Goal: Task Accomplishment & Management: Use online tool/utility

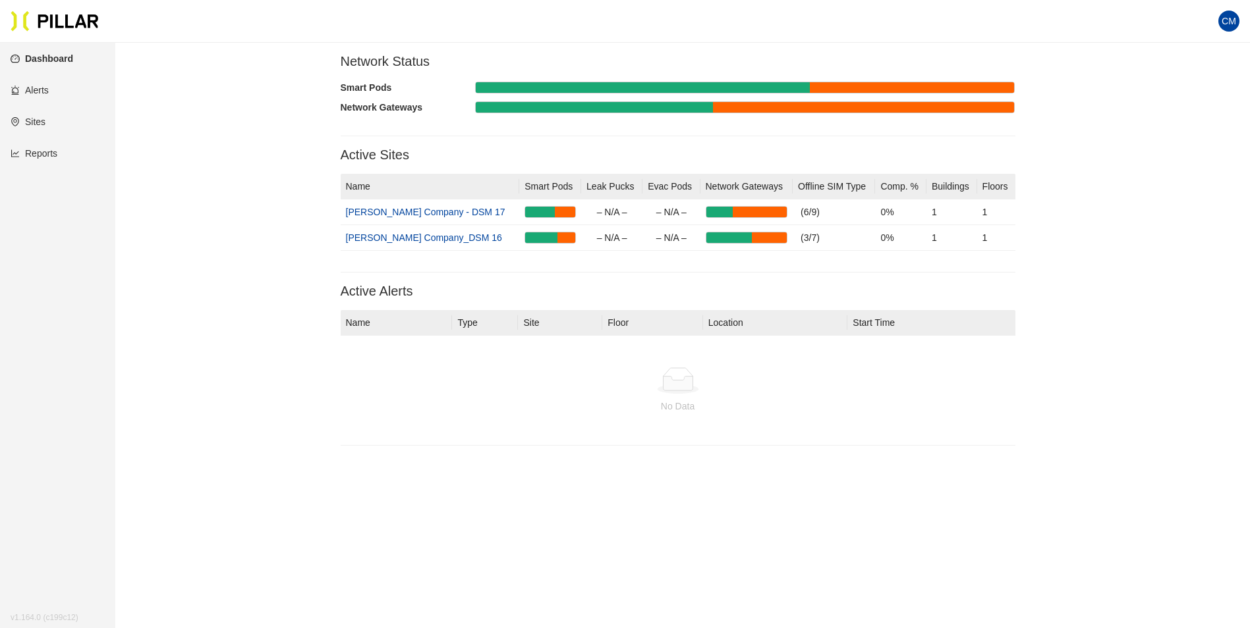
click at [57, 151] on link "Reports" at bounding box center [34, 153] width 47 height 11
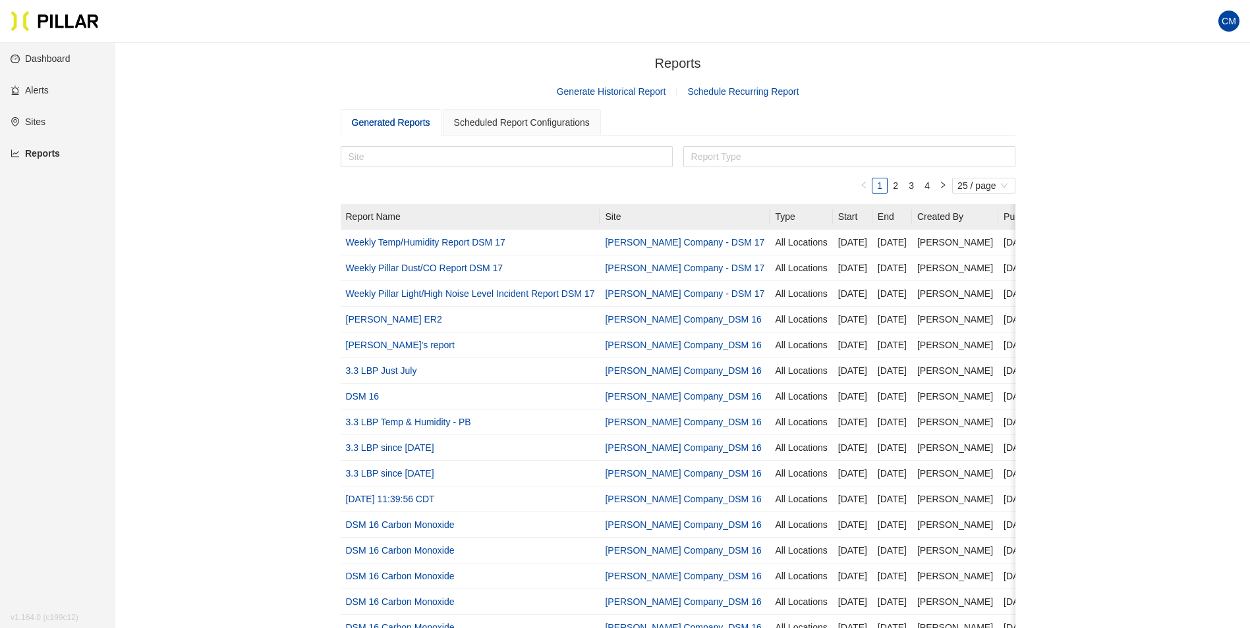
click at [618, 90] on link "Generate Historical Report" at bounding box center [611, 91] width 109 height 11
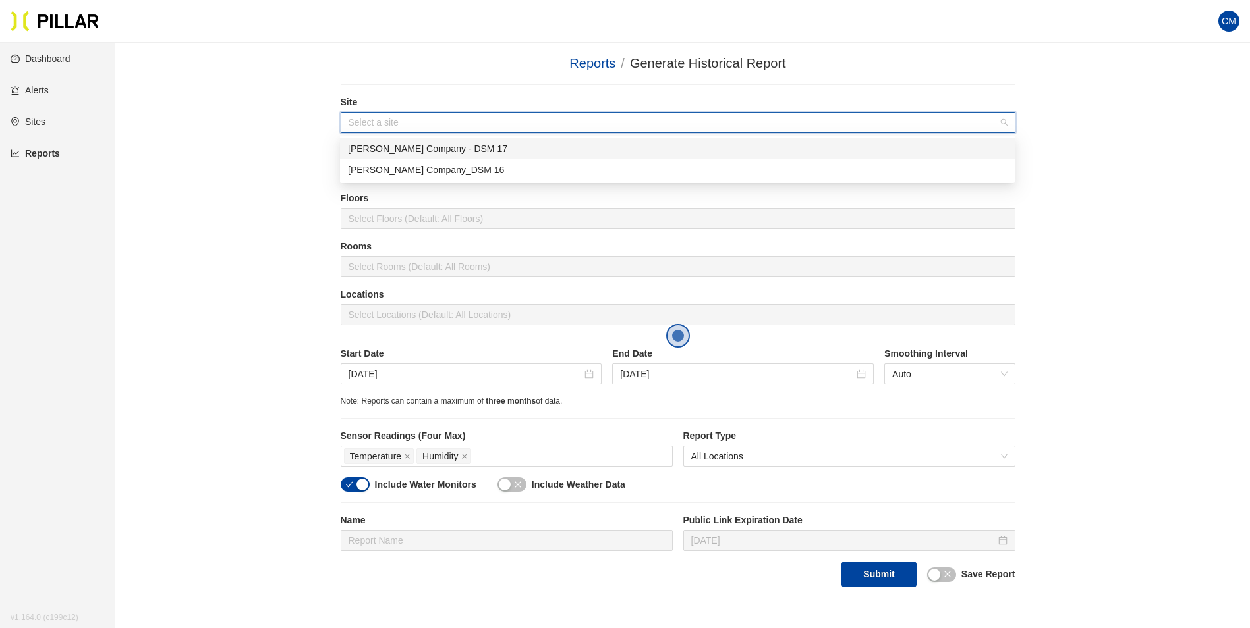
drag, startPoint x: 418, startPoint y: 120, endPoint x: 418, endPoint y: 129, distance: 9.2
click at [418, 129] on input "search" at bounding box center [672, 123] width 649 height 20
click at [430, 172] on div "[PERSON_NAME] Company_DSM 16" at bounding box center [677, 170] width 659 height 14
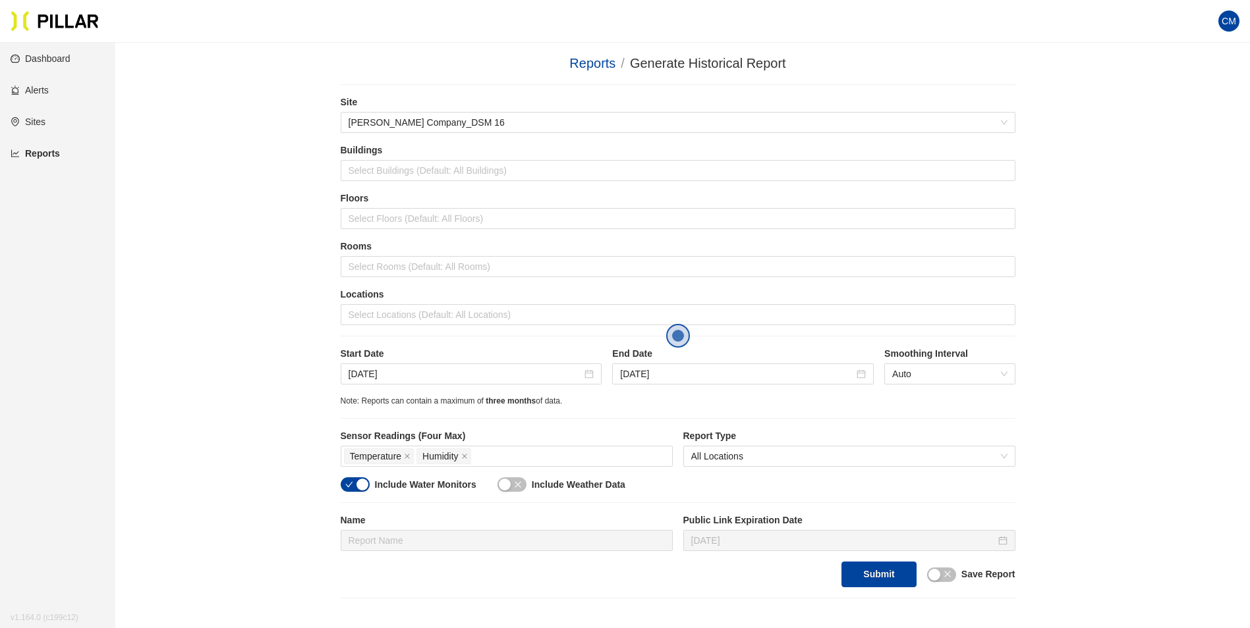
click at [510, 443] on label "Sensor Readings (Four Max)" at bounding box center [507, 436] width 332 height 14
click at [512, 453] on div "Temperature Humidity" at bounding box center [506, 456] width 325 height 18
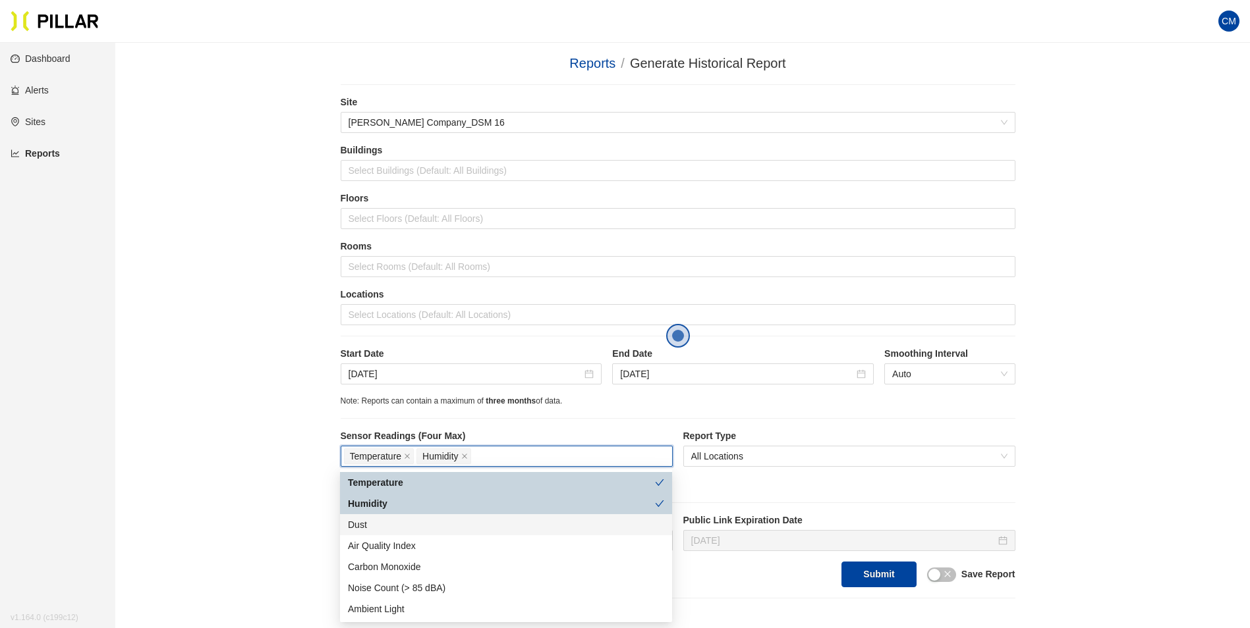
click at [366, 520] on div "Dust" at bounding box center [506, 525] width 316 height 14
click at [445, 320] on div at bounding box center [678, 315] width 668 height 18
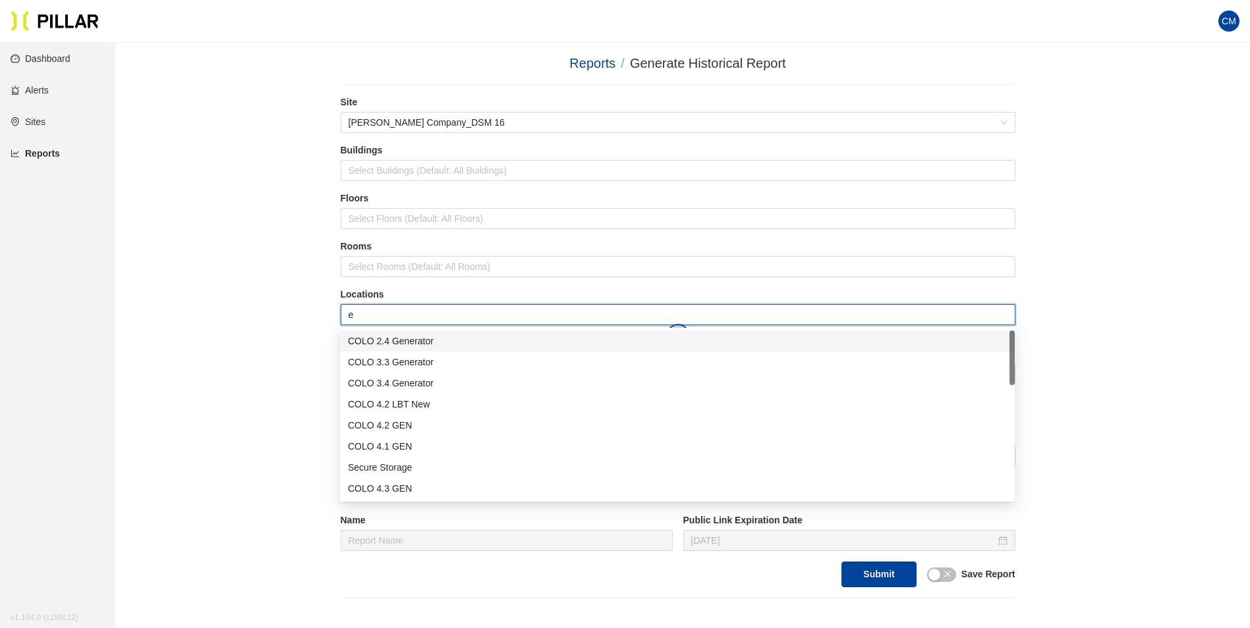
type input "er"
click at [418, 425] on div "Admin ER1" at bounding box center [677, 425] width 659 height 14
type input "er"
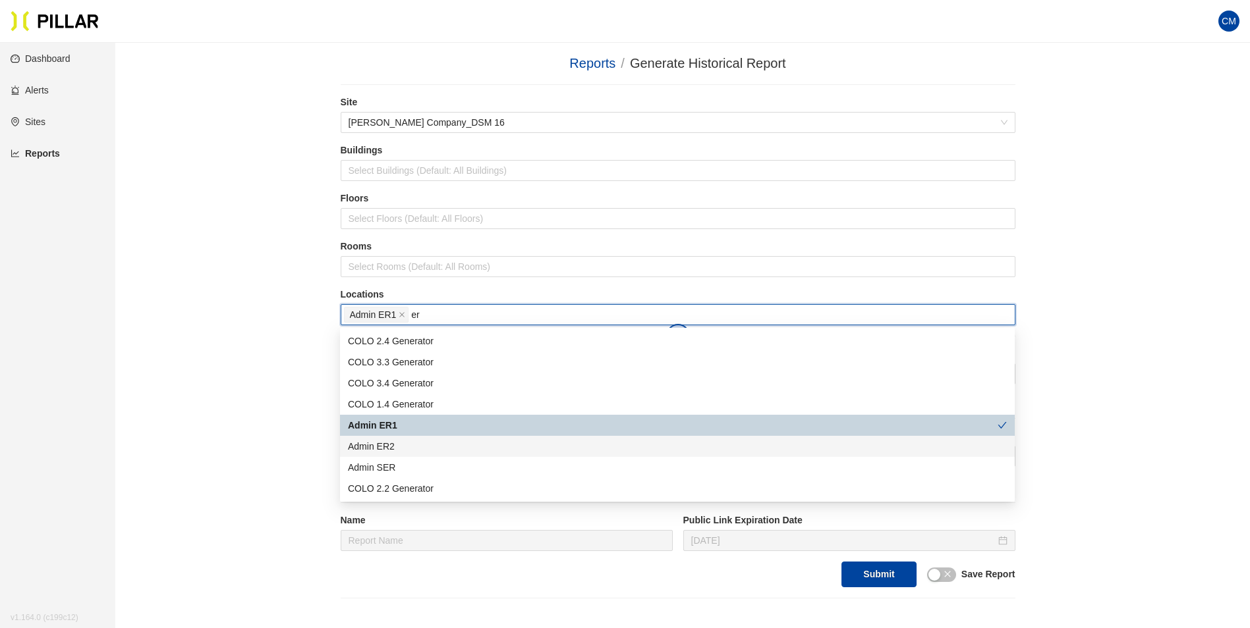
click at [416, 445] on div "Admin ER2" at bounding box center [677, 446] width 659 height 14
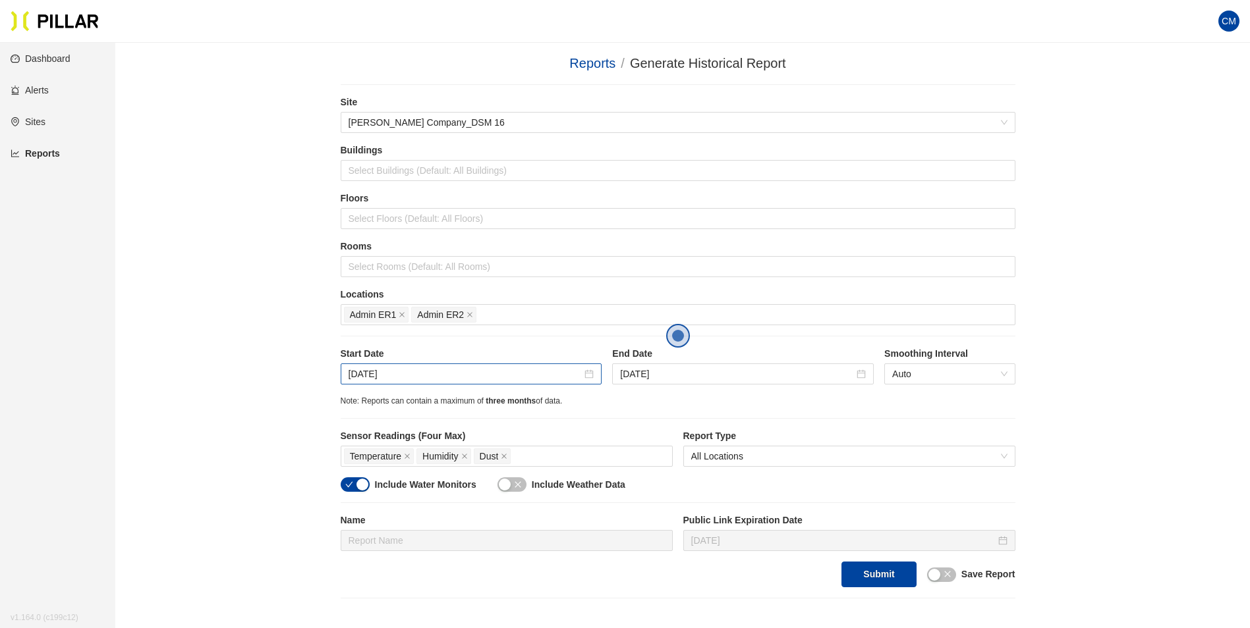
click at [372, 366] on div "[DATE]" at bounding box center [471, 374] width 261 height 21
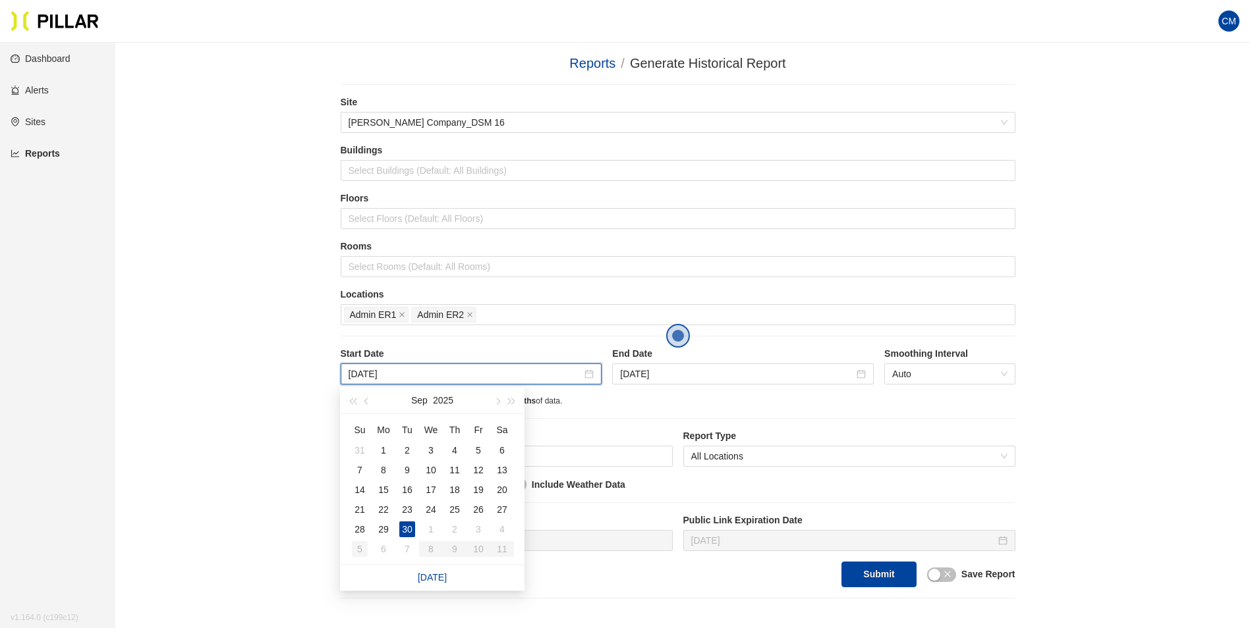
type input "[DATE]"
click at [354, 547] on div "5" at bounding box center [360, 549] width 16 height 16
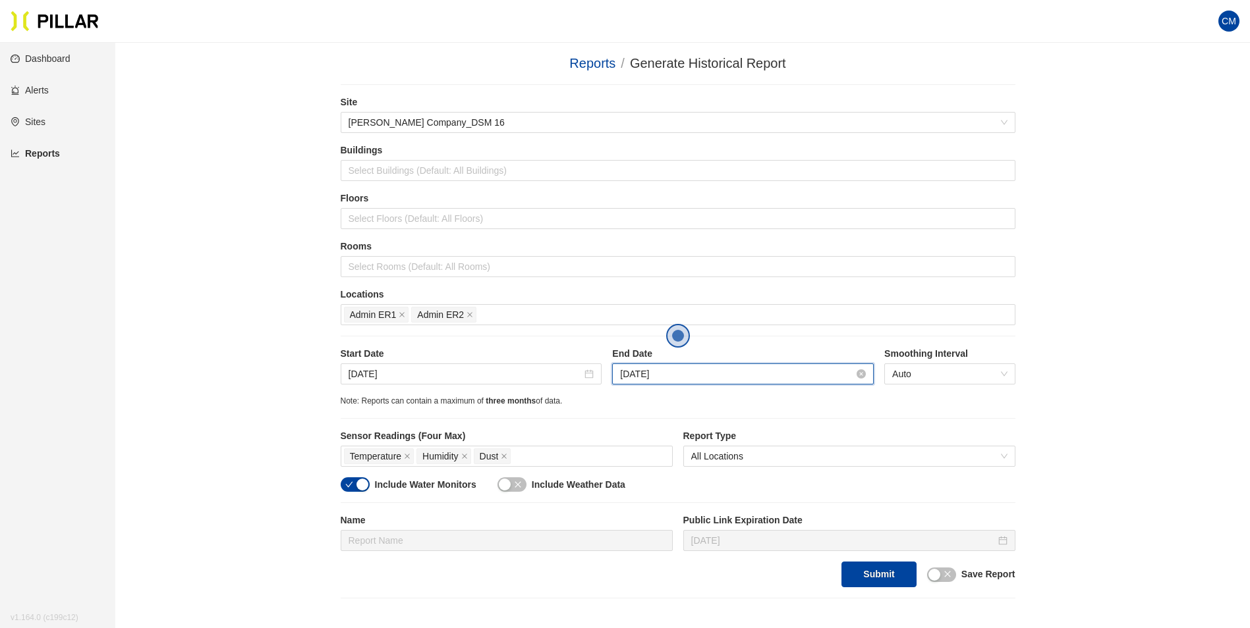
click at [640, 373] on input "[DATE]" at bounding box center [737, 374] width 234 height 14
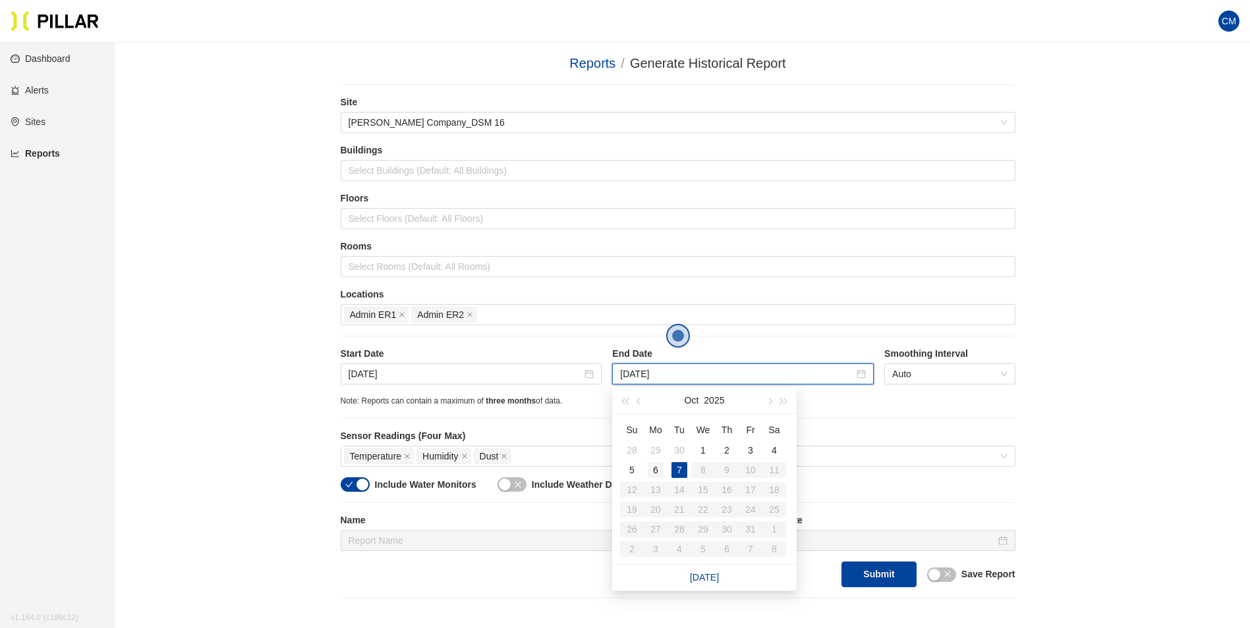
type input "[DATE]"
click at [656, 467] on div "6" at bounding box center [655, 470] width 16 height 16
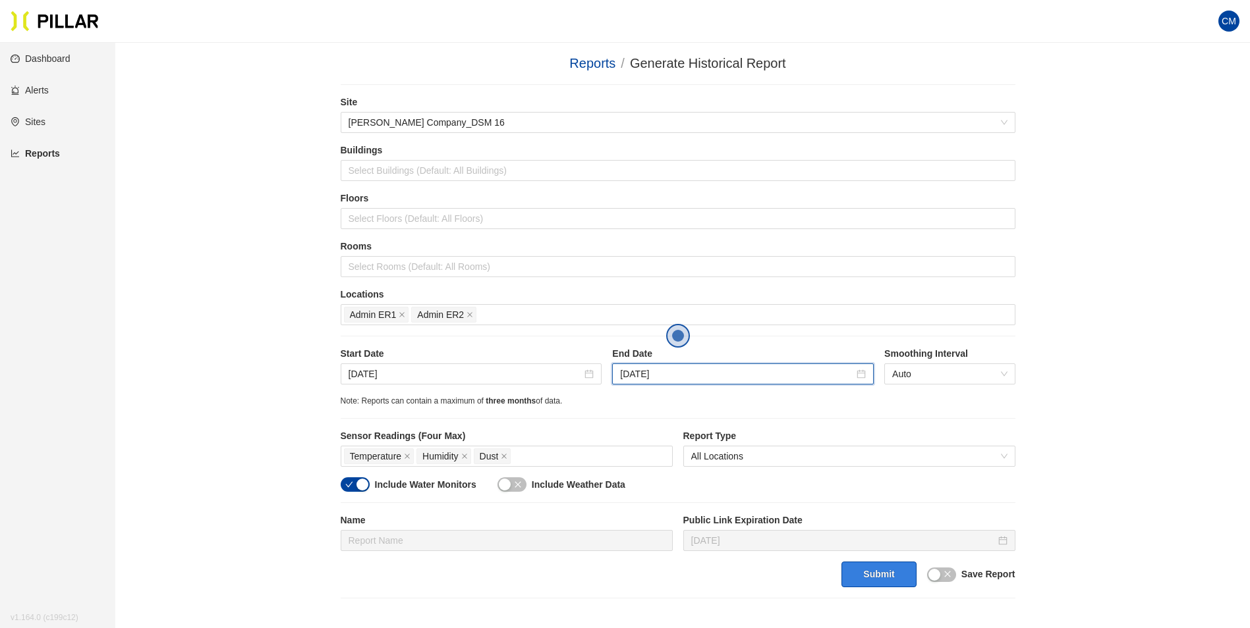
click at [869, 570] on button "Submit" at bounding box center [878, 575] width 74 height 26
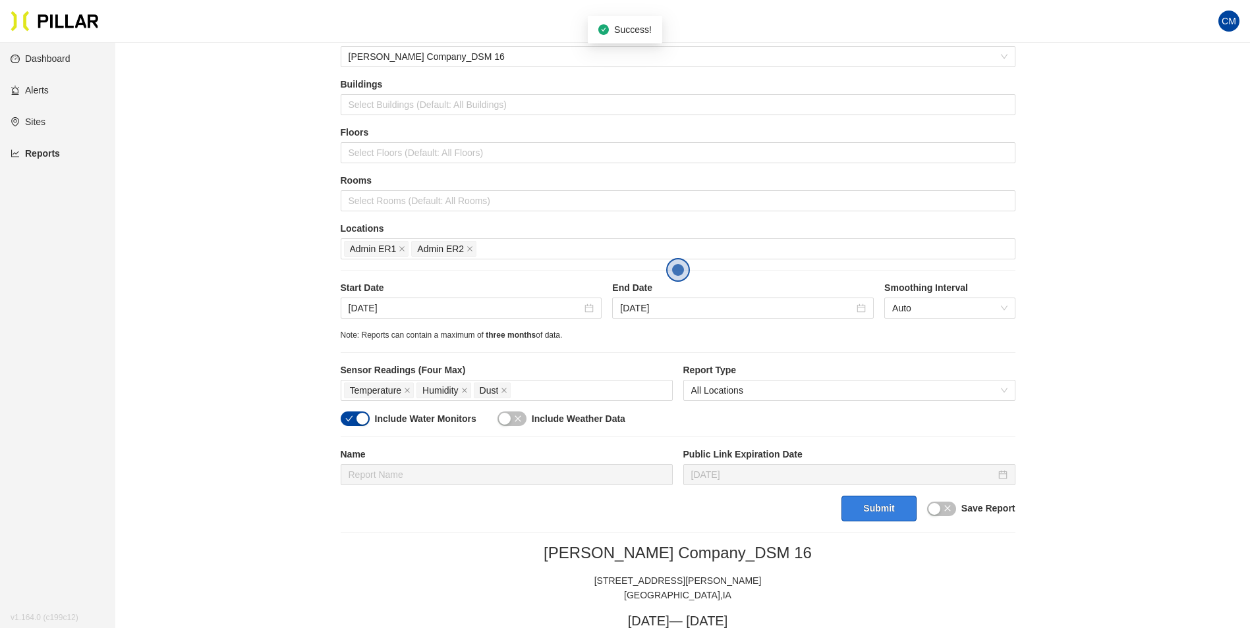
scroll to position [132, 0]
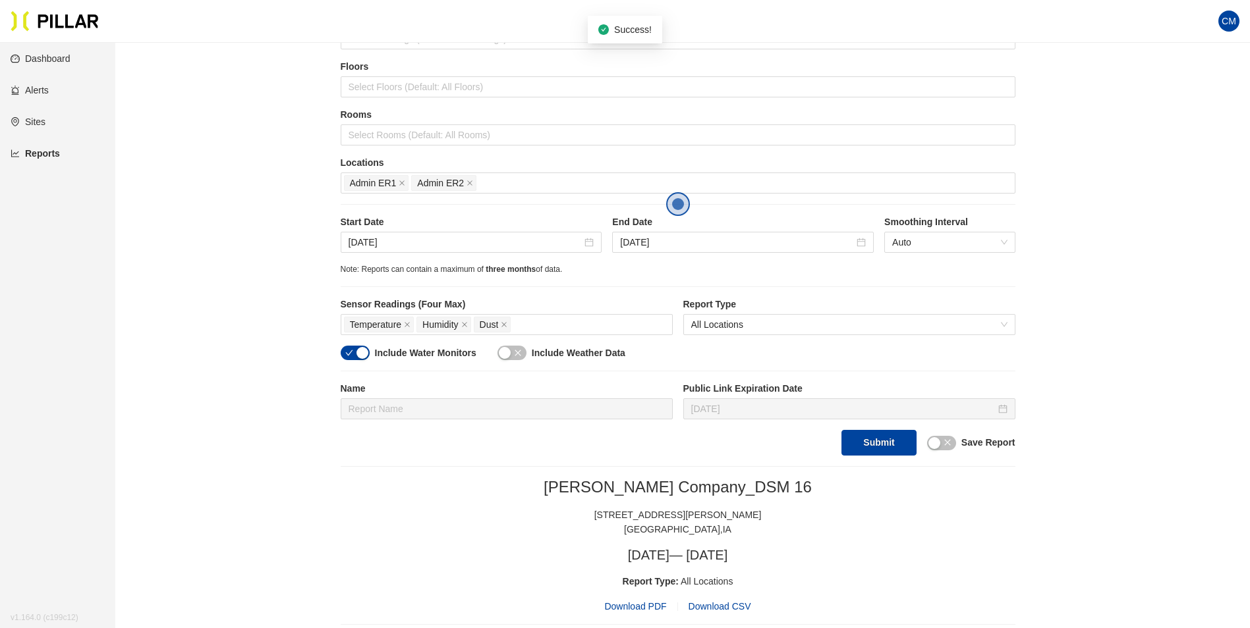
click at [650, 603] on span "Download PDF" at bounding box center [635, 606] width 62 height 14
click at [647, 603] on span "Download PDF" at bounding box center [635, 606] width 62 height 14
click at [404, 184] on icon "close" at bounding box center [402, 183] width 7 height 7
click at [383, 185] on div at bounding box center [678, 183] width 668 height 18
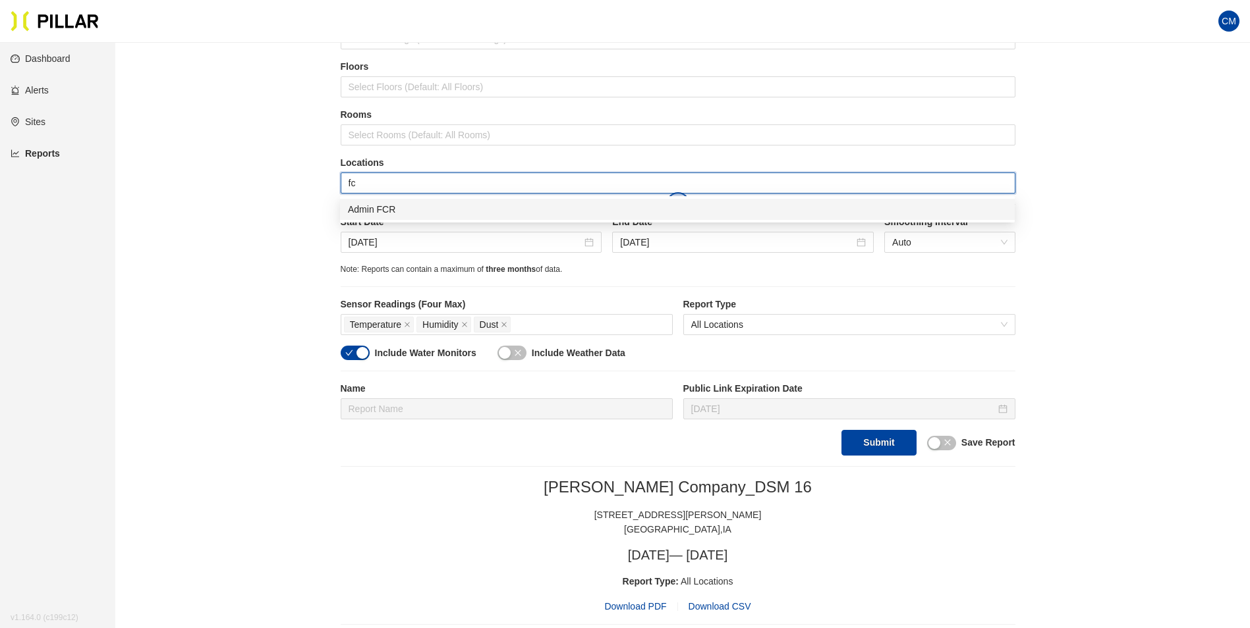
type input "fcr"
click at [377, 200] on div "Admin FCR" at bounding box center [677, 209] width 674 height 21
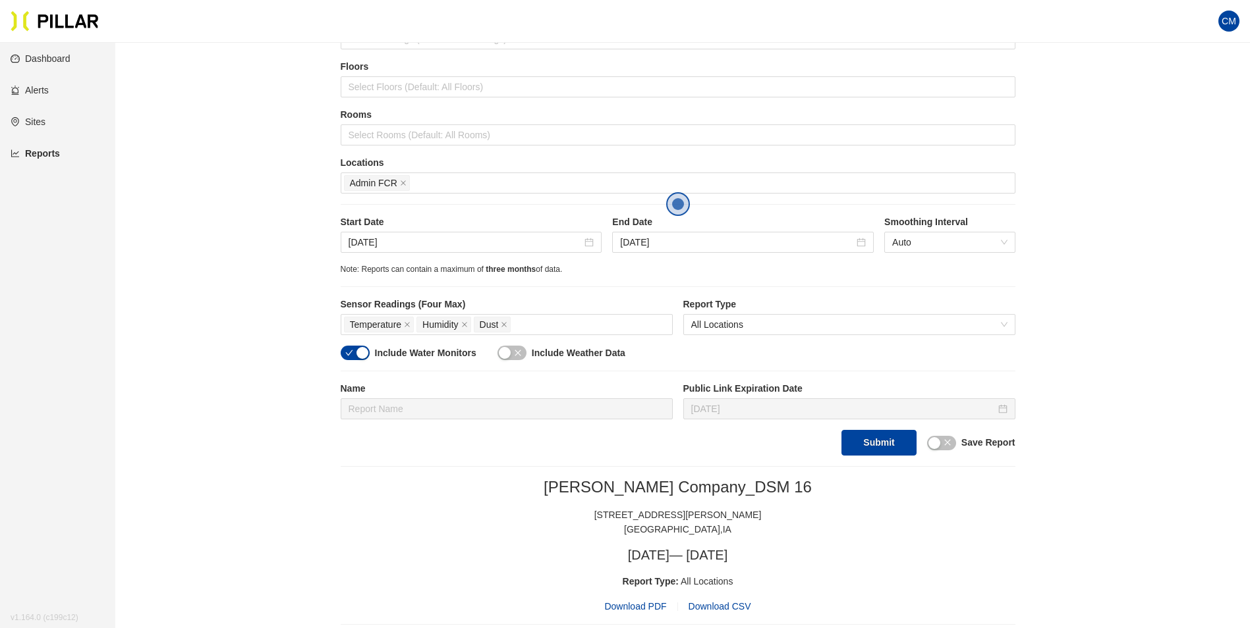
click at [867, 446] on button "Submit" at bounding box center [878, 443] width 74 height 26
click at [633, 603] on span "Download PDF" at bounding box center [635, 606] width 62 height 14
click at [406, 180] on span "Admin FCR" at bounding box center [377, 183] width 66 height 16
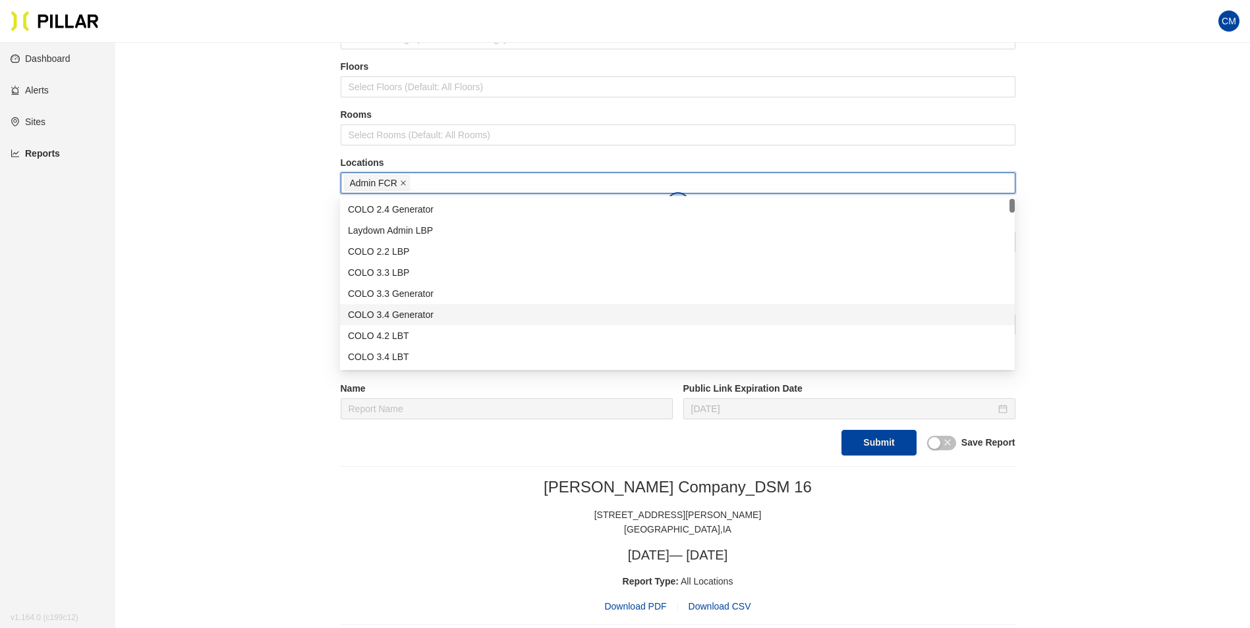
click at [406, 180] on icon "close" at bounding box center [403, 183] width 7 height 7
click at [406, 180] on div at bounding box center [678, 183] width 668 height 18
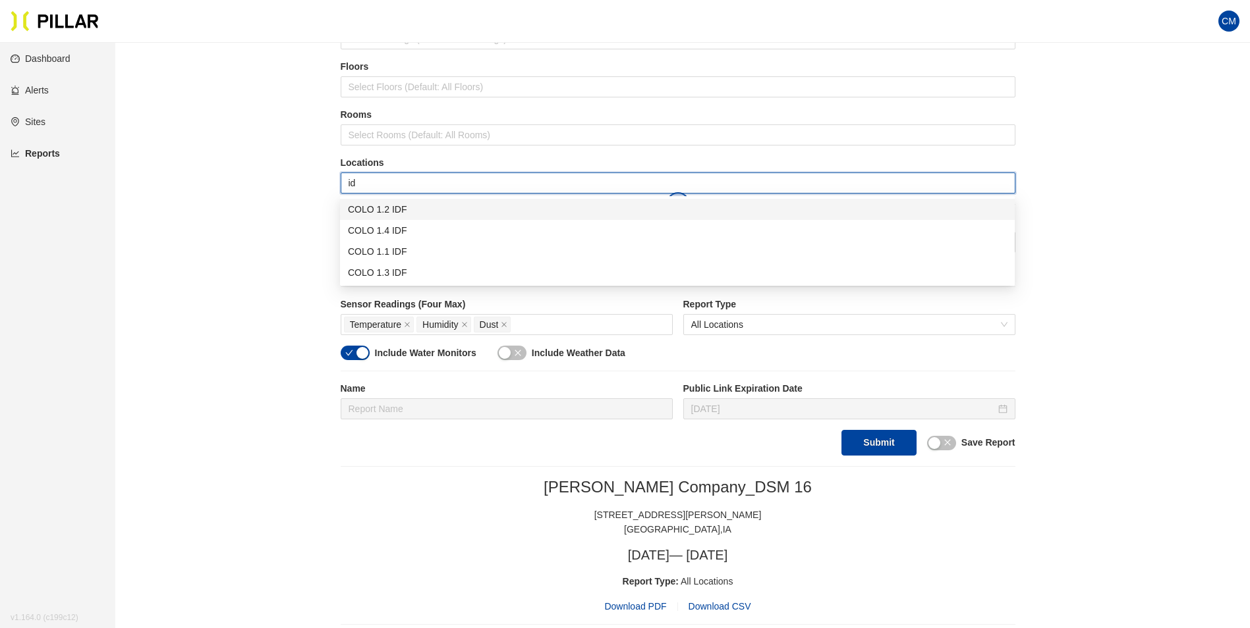
type input "idf"
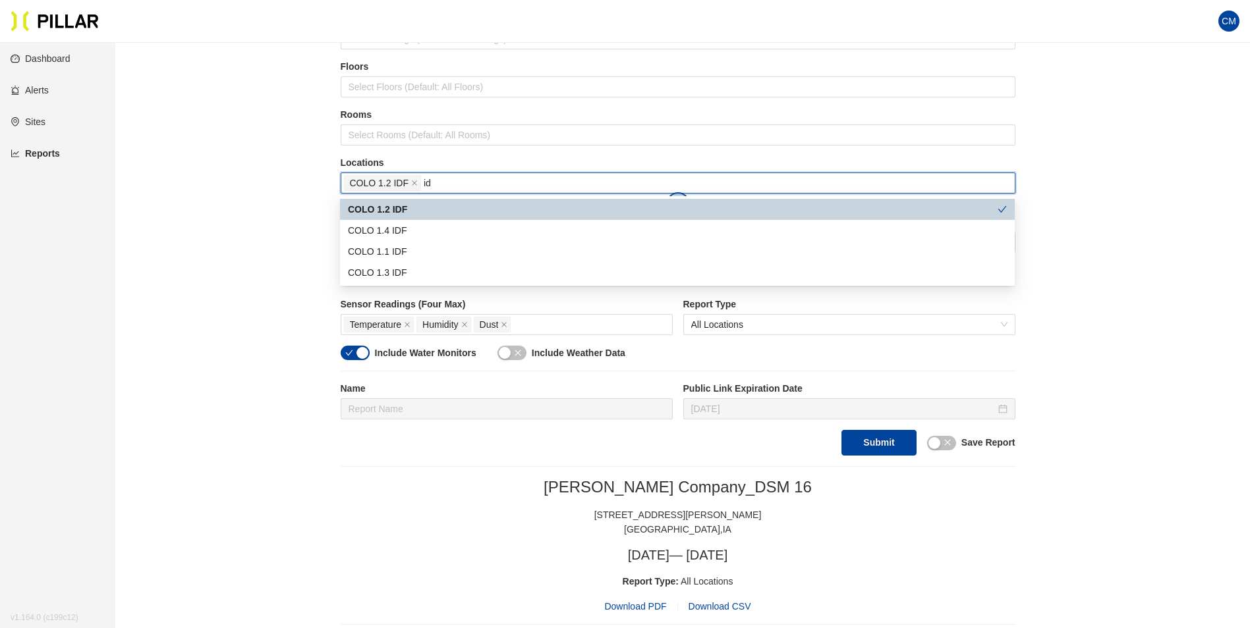
type input "idf"
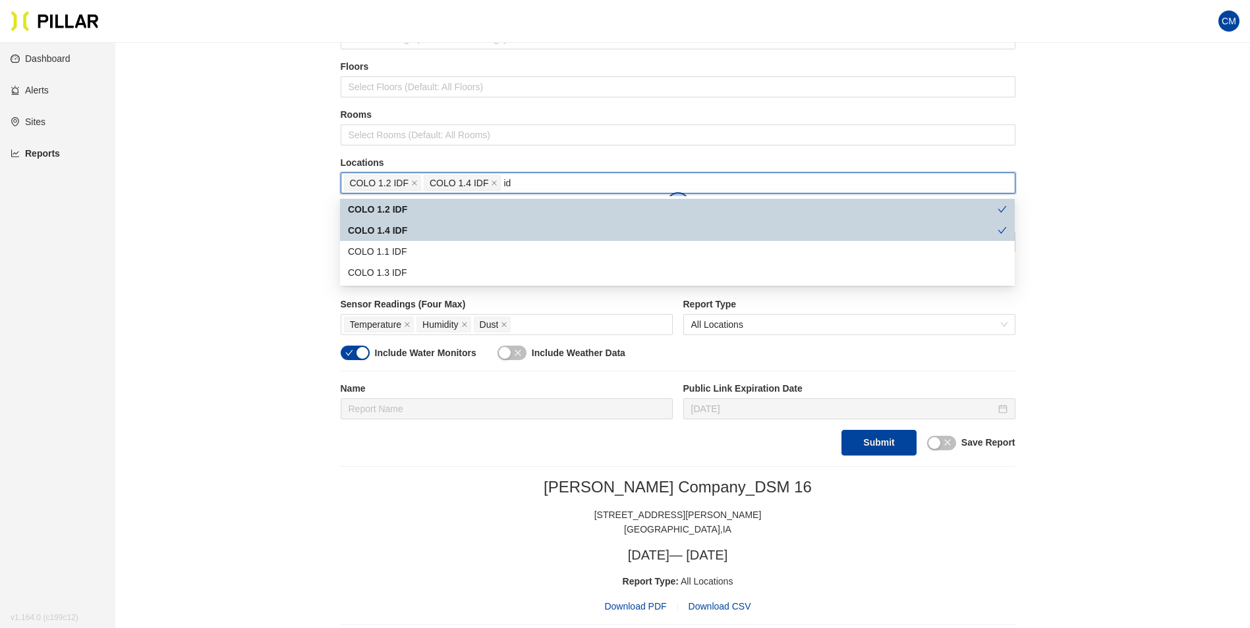
type input "idf"
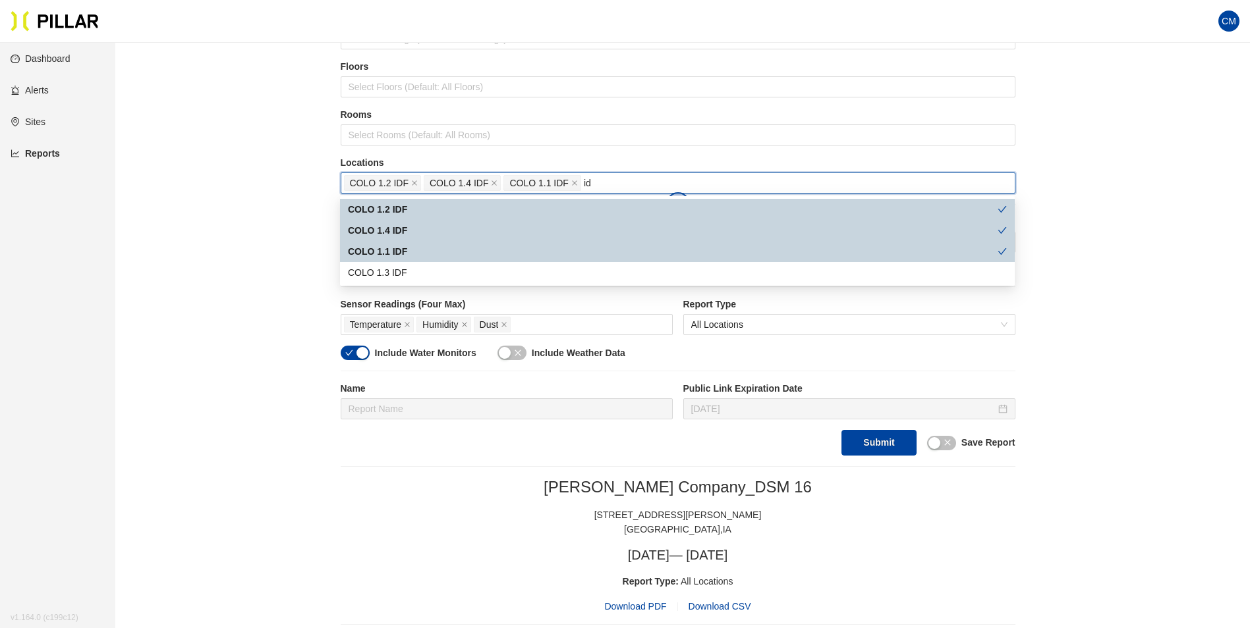
type input "idf"
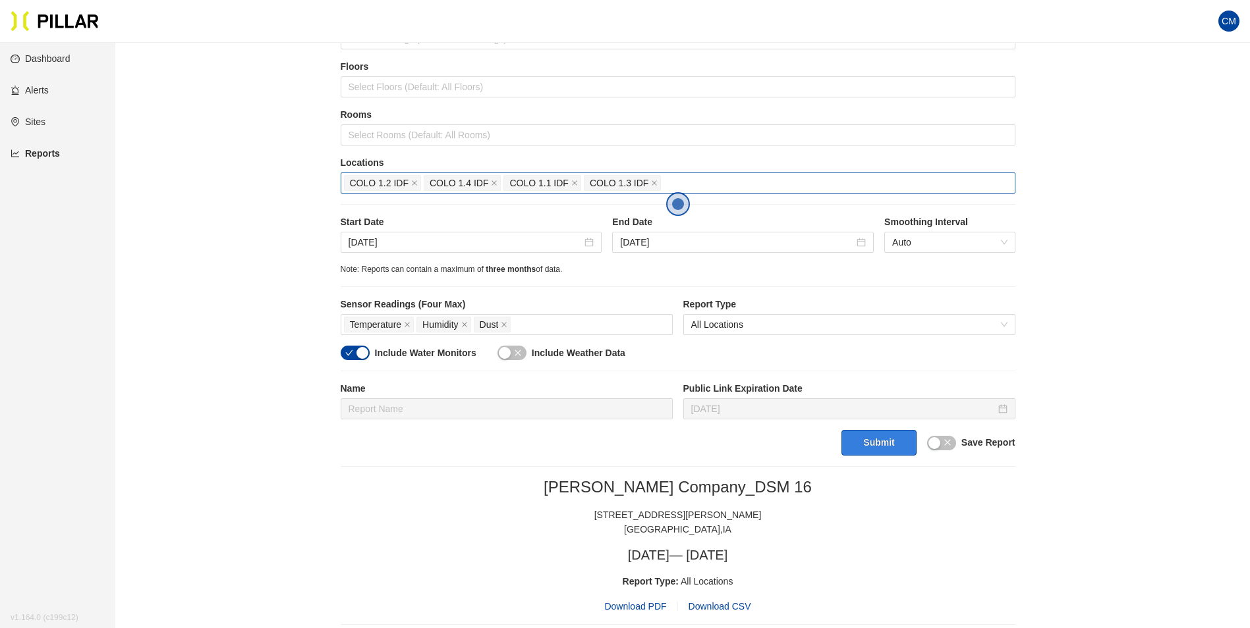
click at [873, 445] on button "Submit" at bounding box center [878, 443] width 74 height 26
click at [645, 608] on span "Download PDF" at bounding box center [635, 606] width 62 height 14
click at [411, 184] on icon "close" at bounding box center [414, 183] width 7 height 7
click at [491, 184] on icon "close" at bounding box center [494, 183] width 7 height 7
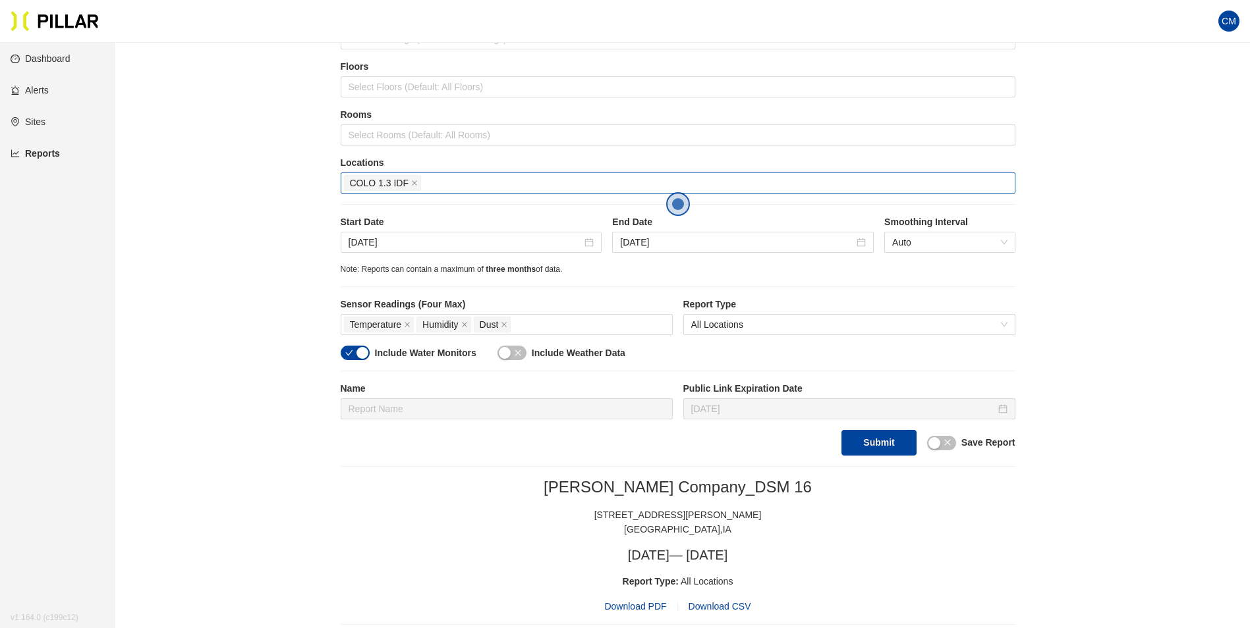
click at [411, 184] on icon "close" at bounding box center [414, 183] width 7 height 7
click at [411, 184] on div at bounding box center [678, 183] width 668 height 18
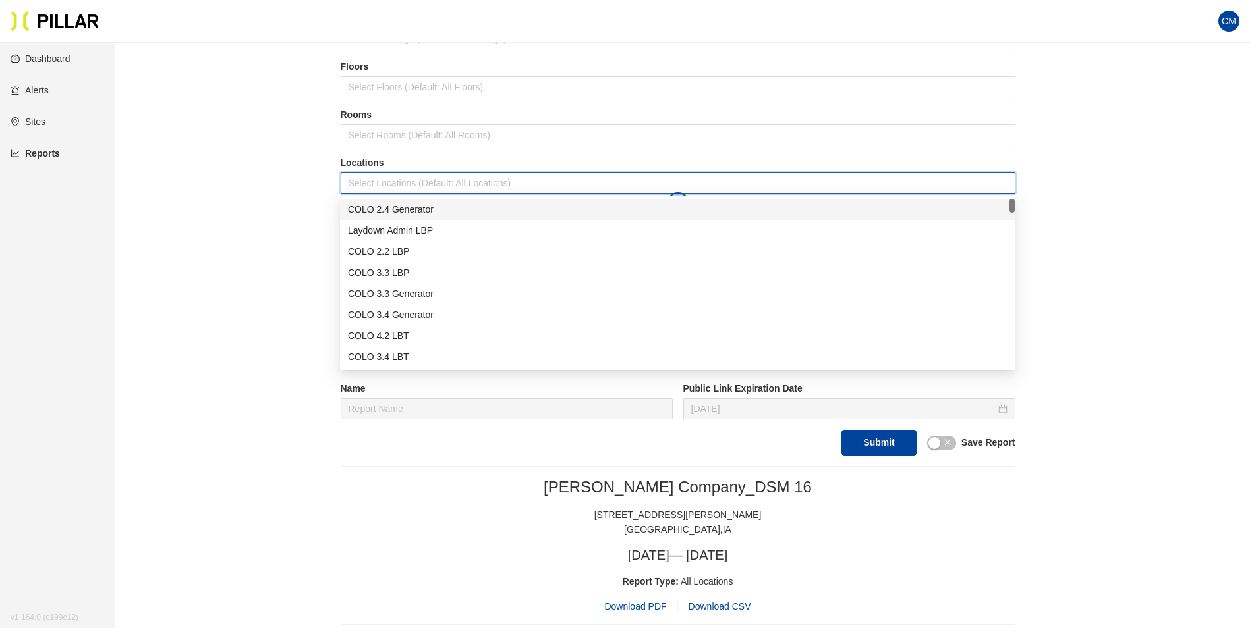
click at [411, 184] on div at bounding box center [678, 183] width 668 height 18
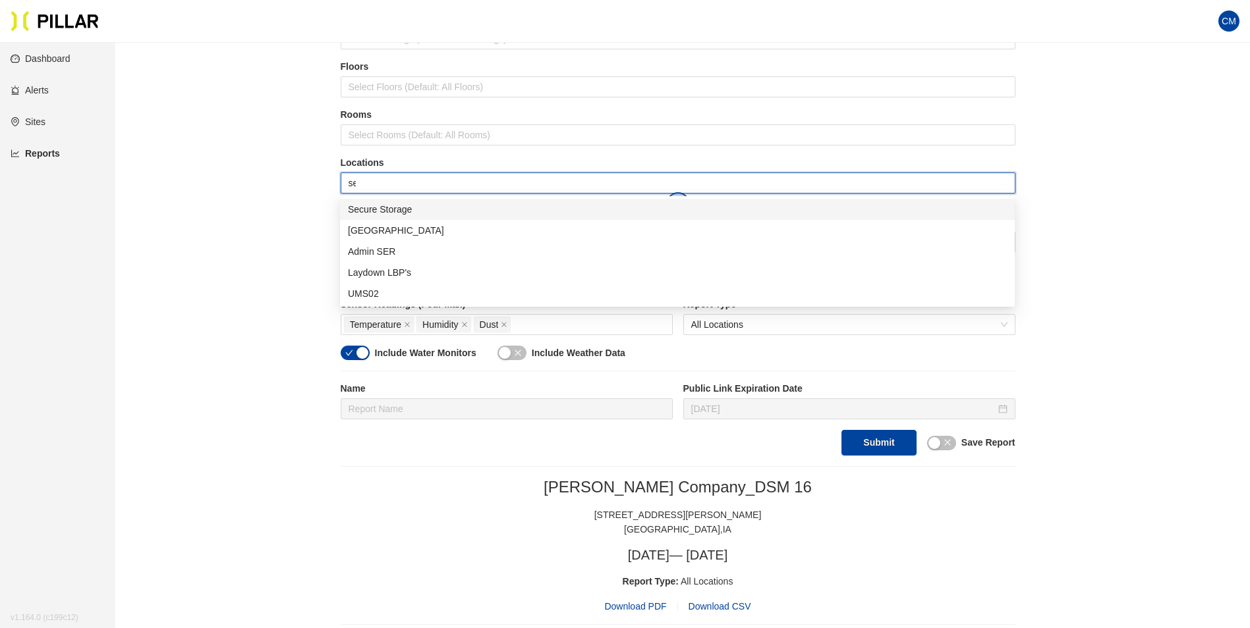
type input "sec"
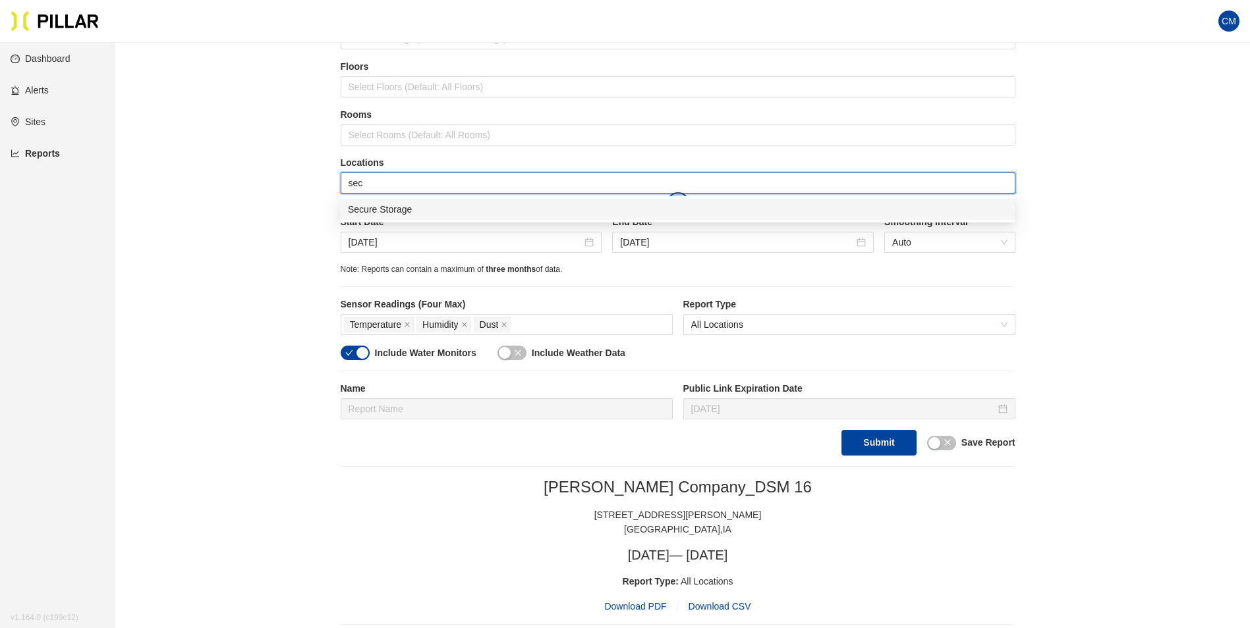
click at [414, 211] on div "Secure Storage" at bounding box center [677, 209] width 659 height 14
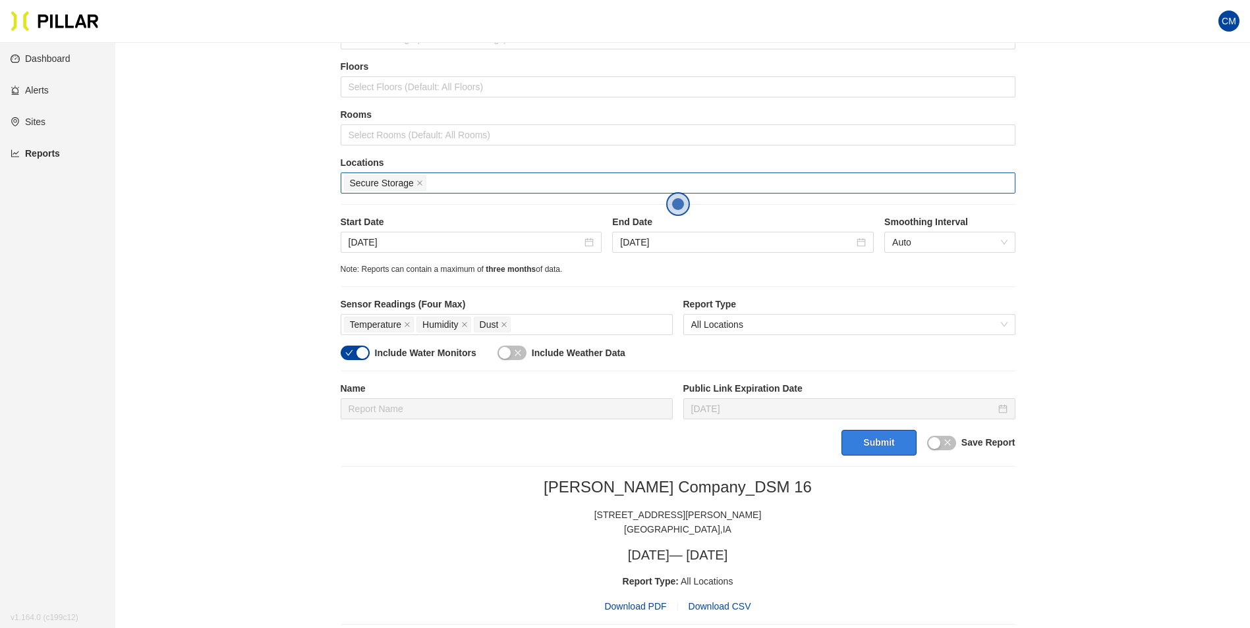
click at [869, 444] on button "Submit" at bounding box center [878, 443] width 74 height 26
click at [640, 606] on span "Download PDF" at bounding box center [635, 606] width 62 height 14
click at [420, 173] on div "Secure Storage" at bounding box center [678, 183] width 674 height 21
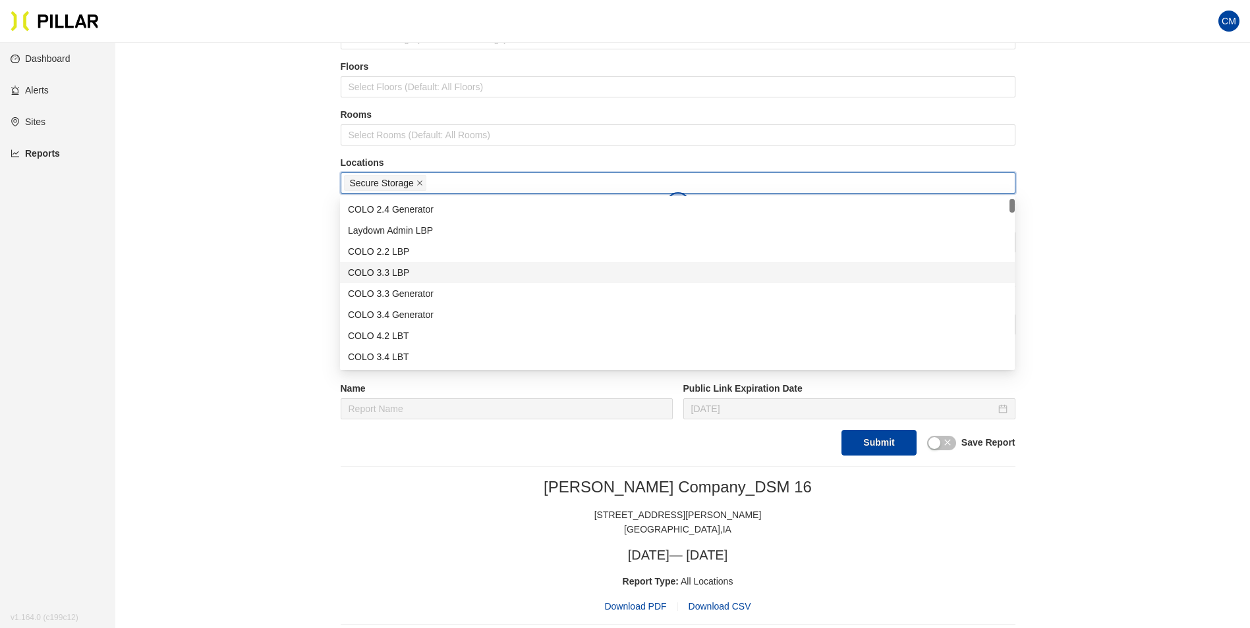
click at [420, 179] on span at bounding box center [419, 183] width 7 height 14
click at [420, 179] on div at bounding box center [678, 183] width 668 height 18
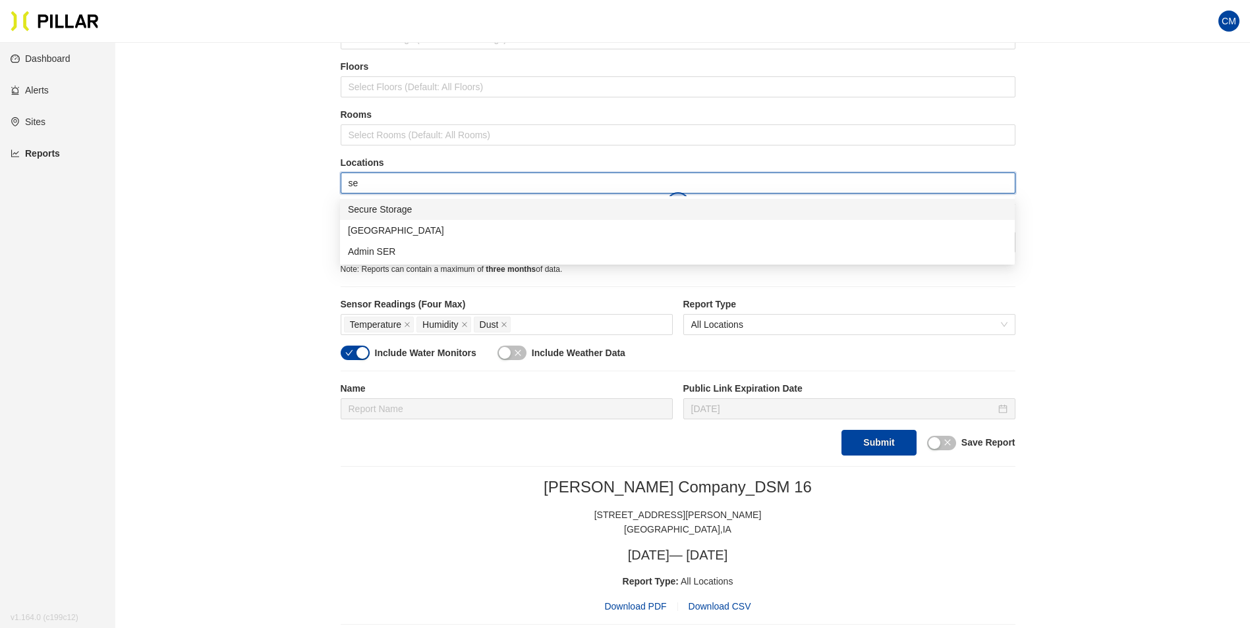
type input "ser"
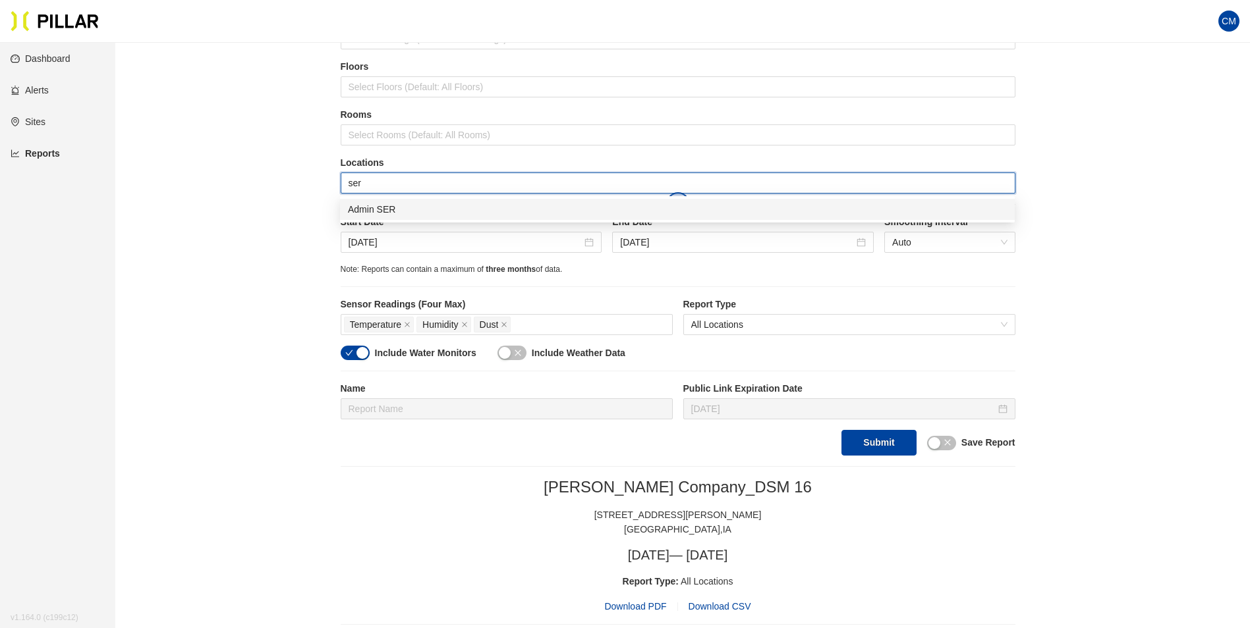
click at [536, 205] on div "Admin SER" at bounding box center [677, 209] width 659 height 14
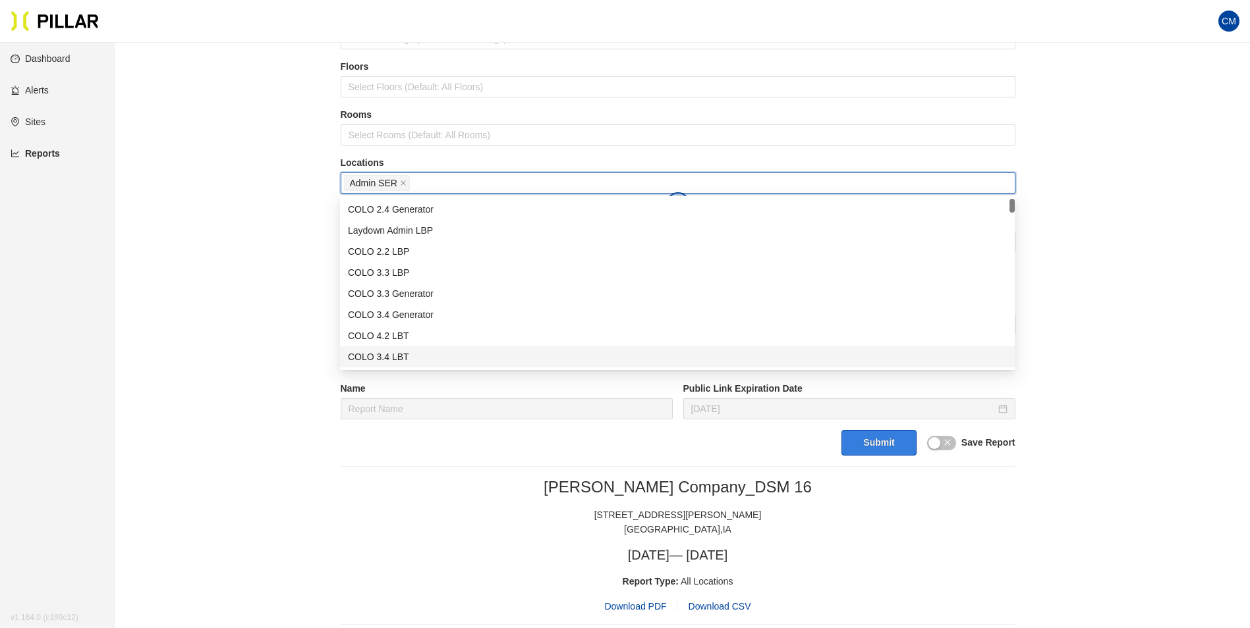
click at [862, 439] on button "Submit" at bounding box center [878, 443] width 74 height 26
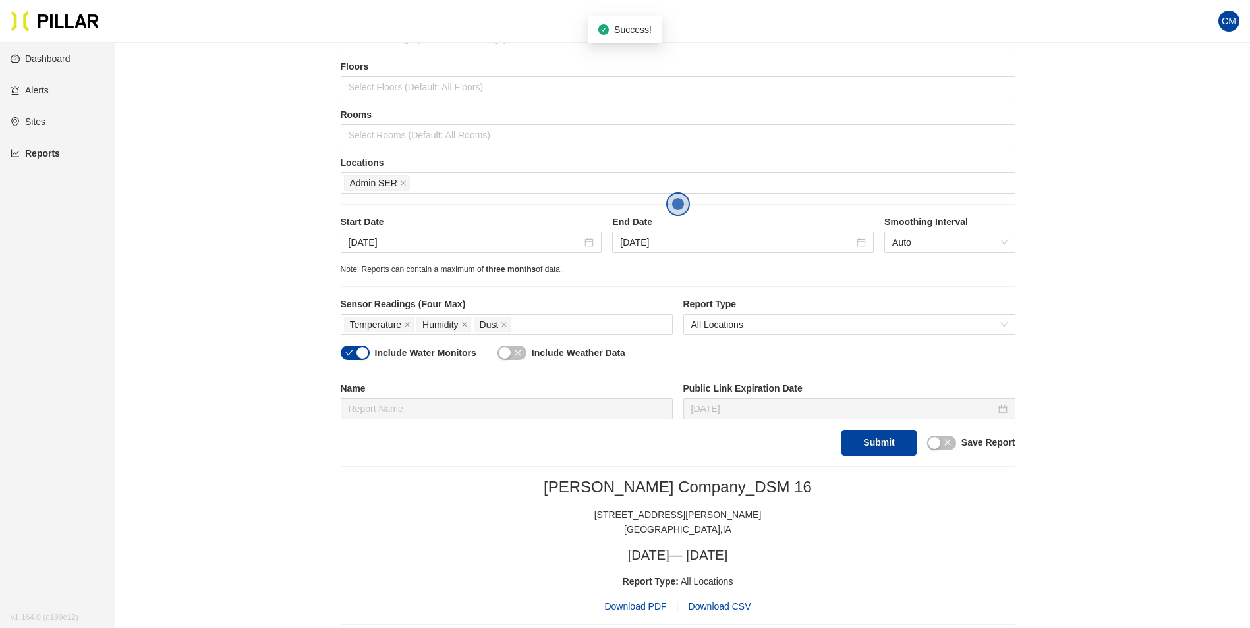
click at [627, 603] on span "Download PDF" at bounding box center [635, 606] width 62 height 14
